Goal: Navigation & Orientation: Understand site structure

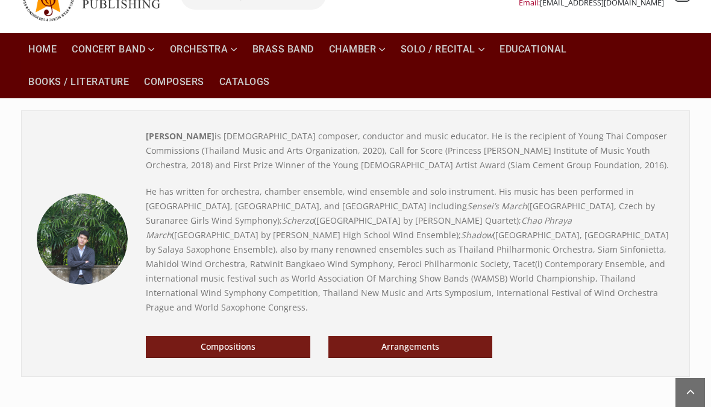
scroll to position [67, 0]
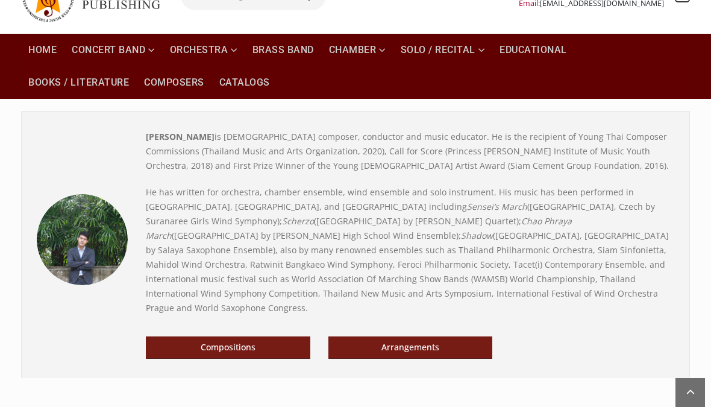
click at [436, 340] on link "Arrangements" at bounding box center [410, 347] width 164 height 22
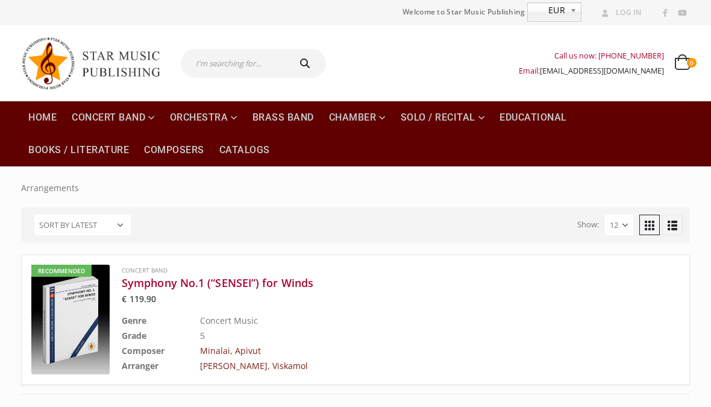
click at [375, 120] on link "Chamber" at bounding box center [357, 117] width 71 height 33
click at [551, 121] on link "Educational" at bounding box center [533, 117] width 82 height 33
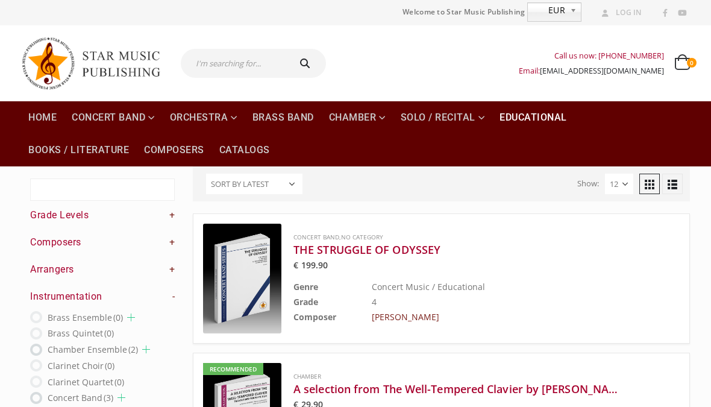
click at [474, 122] on link "Solo / Recital" at bounding box center [443, 117] width 99 height 33
click at [474, 118] on link "Solo / Recital" at bounding box center [443, 117] width 99 height 33
click at [378, 113] on link "Chamber" at bounding box center [357, 117] width 71 height 33
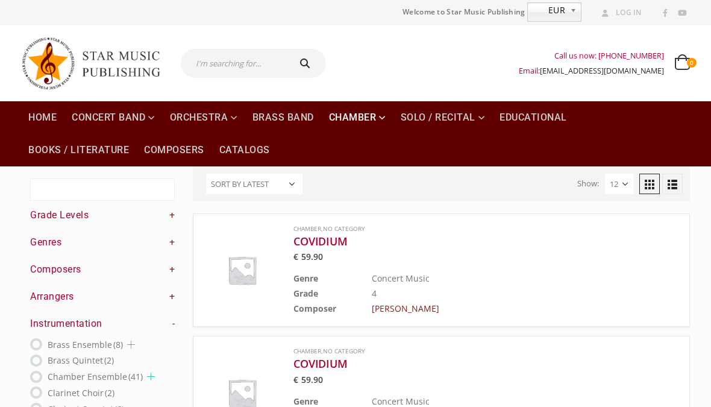
click at [39, 118] on link "Home" at bounding box center [42, 117] width 43 height 33
click at [91, 110] on link "Concert Band" at bounding box center [113, 117] width 98 height 33
click at [34, 115] on link "Home" at bounding box center [42, 117] width 43 height 33
click at [29, 67] on img at bounding box center [96, 63] width 151 height 64
